Goal: Task Accomplishment & Management: Use online tool/utility

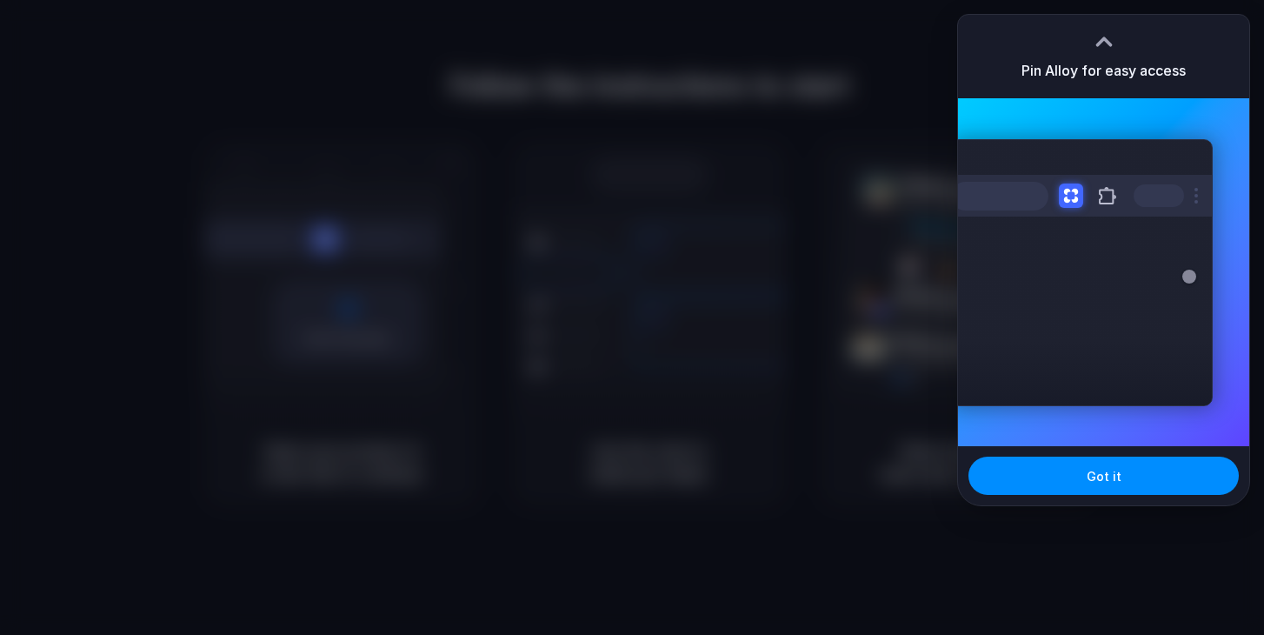
click at [1023, 501] on div "Got it" at bounding box center [1103, 475] width 291 height 59
click at [1023, 496] on div "Got it" at bounding box center [1103, 475] width 291 height 59
click at [1037, 481] on button "Got it" at bounding box center [1104, 476] width 270 height 38
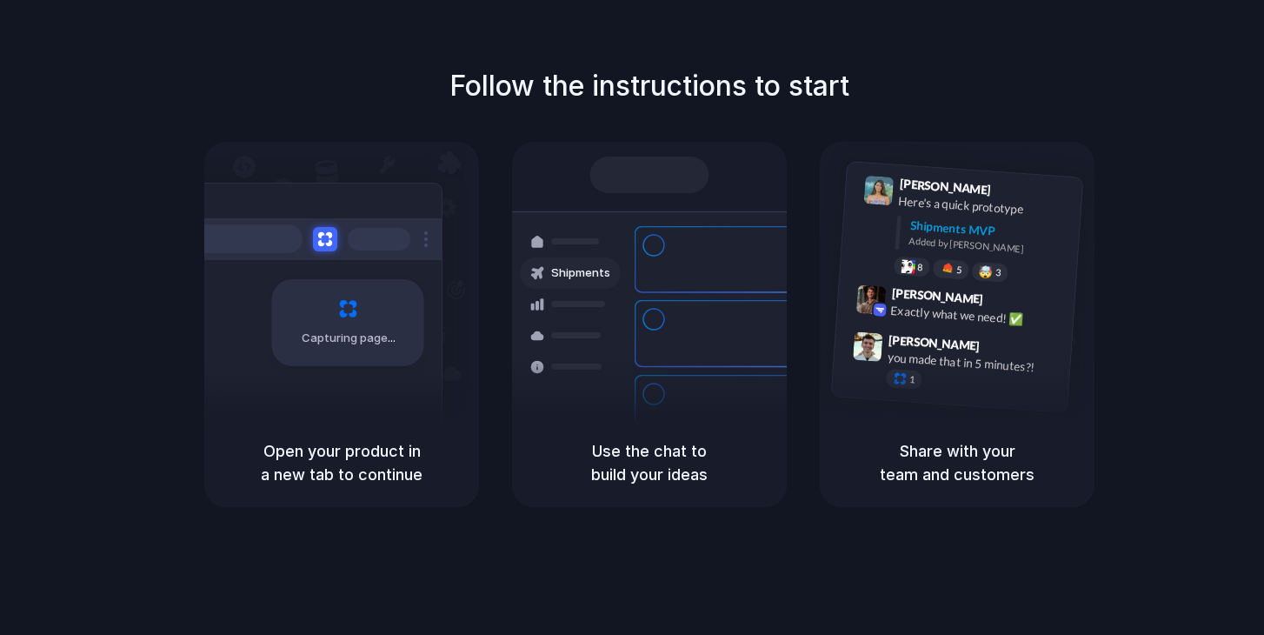
click at [377, 331] on span "Capturing page" at bounding box center [350, 338] width 97 height 17
